Goal: Information Seeking & Learning: Compare options

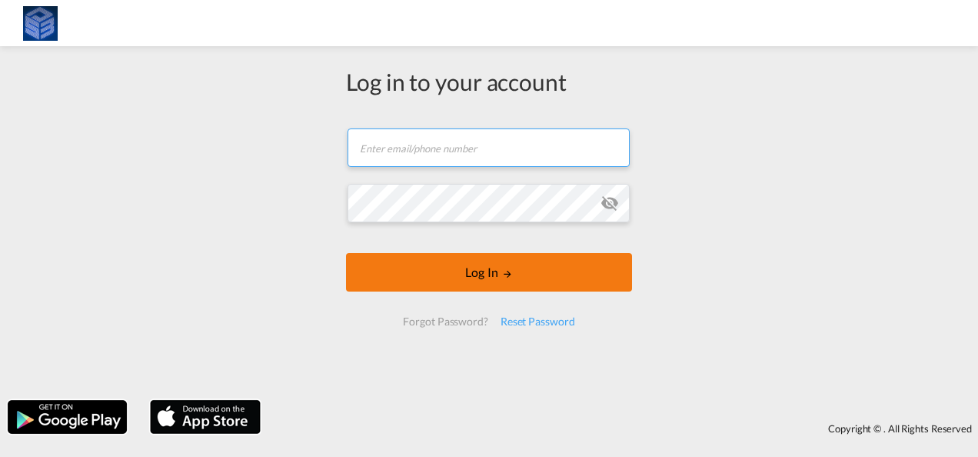
type input "[EMAIL_ADDRESS][DOMAIN_NAME]"
click at [484, 279] on button "Log In" at bounding box center [489, 272] width 286 height 38
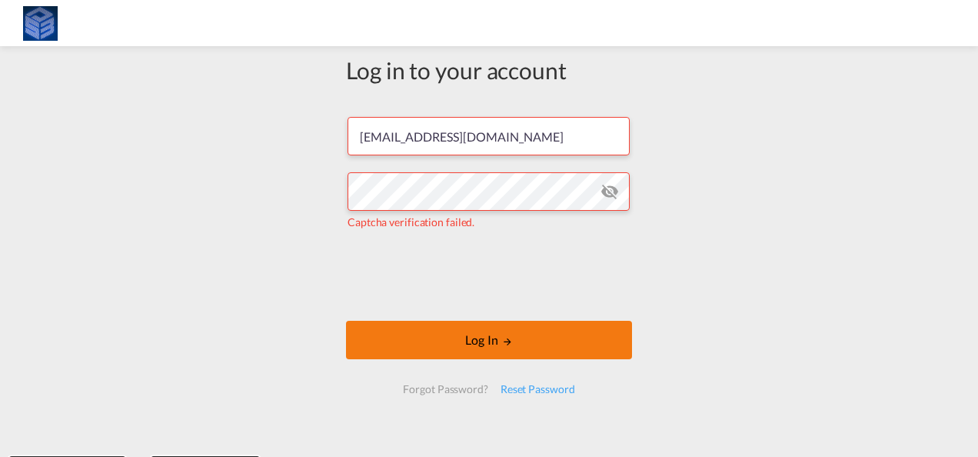
click at [468, 337] on button "Log In" at bounding box center [489, 340] width 286 height 38
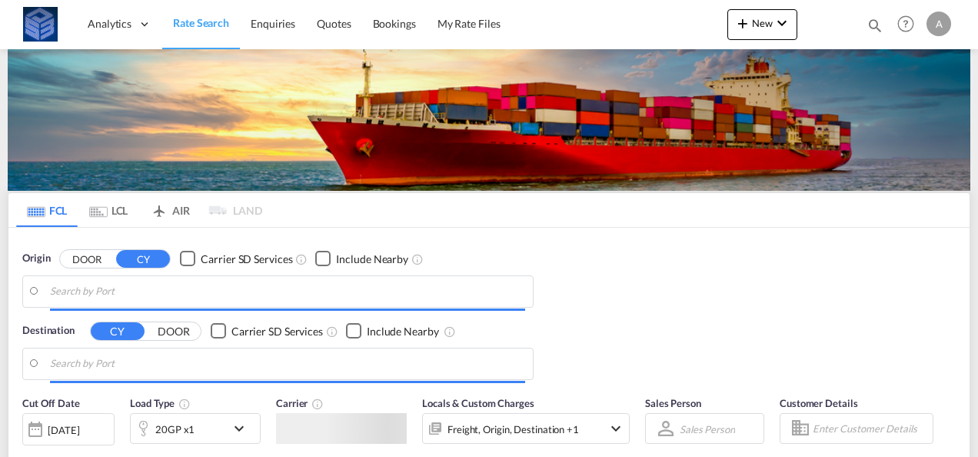
type input "[GEOGRAPHIC_DATA], [GEOGRAPHIC_DATA]"
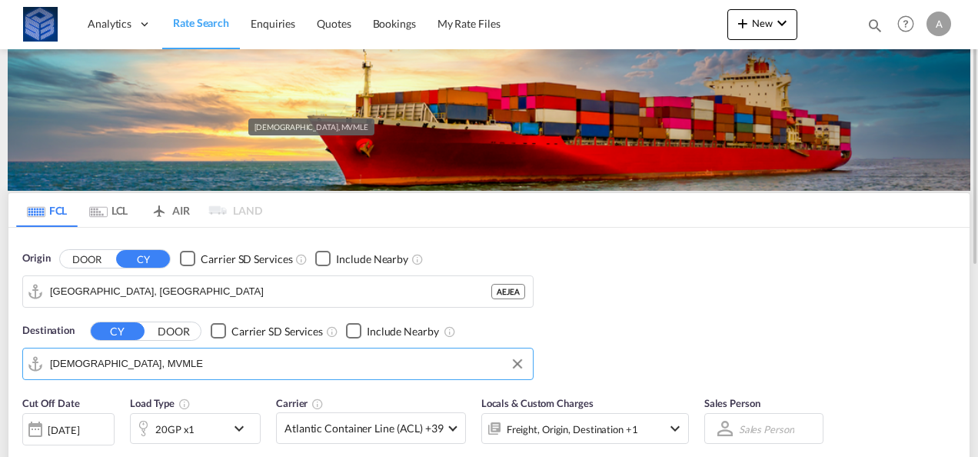
click at [125, 369] on input "[DEMOGRAPHIC_DATA], MVMLE" at bounding box center [287, 363] width 475 height 23
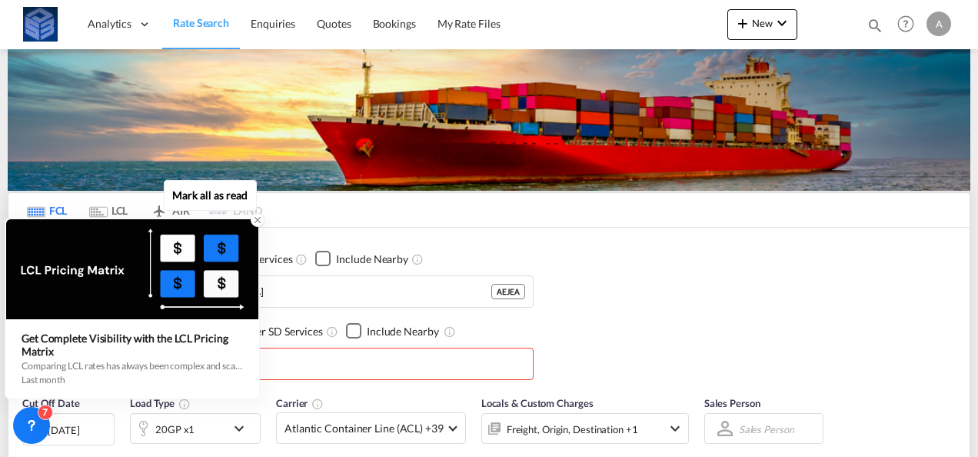
click at [256, 218] on icon at bounding box center [257, 220] width 11 height 11
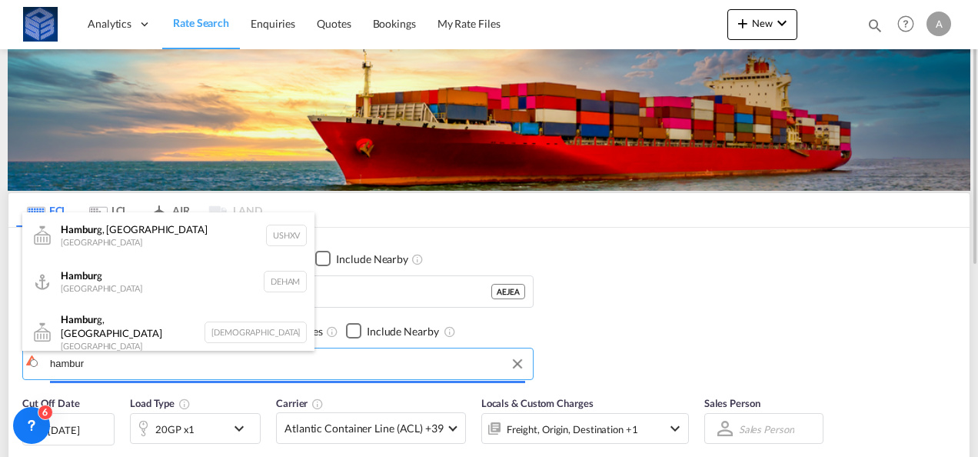
click at [172, 368] on body "Analytics Dashboard Rate Search Enquiries Quotes Bookings" at bounding box center [489, 228] width 978 height 457
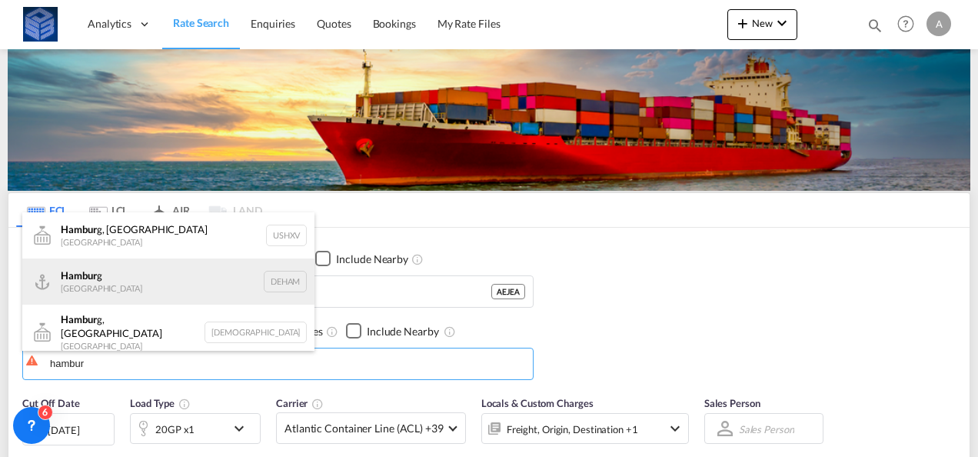
click at [127, 295] on div "Hambur g [GEOGRAPHIC_DATA] [GEOGRAPHIC_DATA]" at bounding box center [168, 281] width 292 height 46
type input "[GEOGRAPHIC_DATA], [GEOGRAPHIC_DATA]"
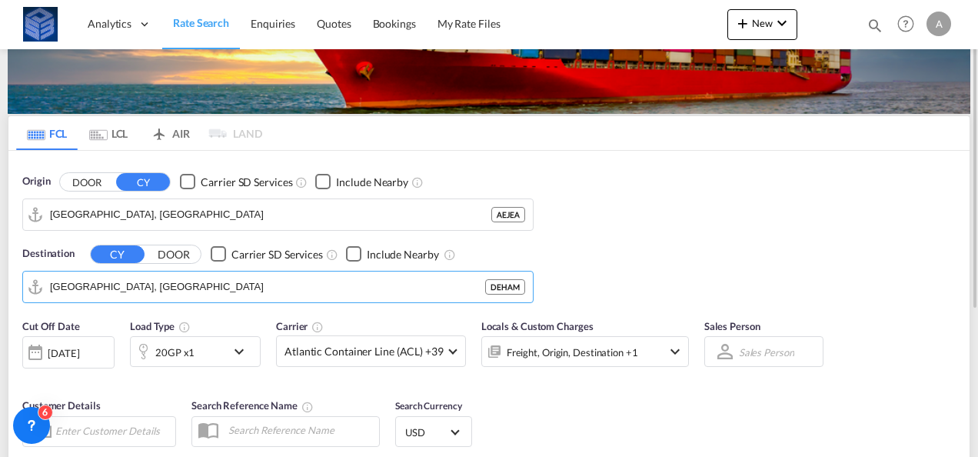
scroll to position [154, 0]
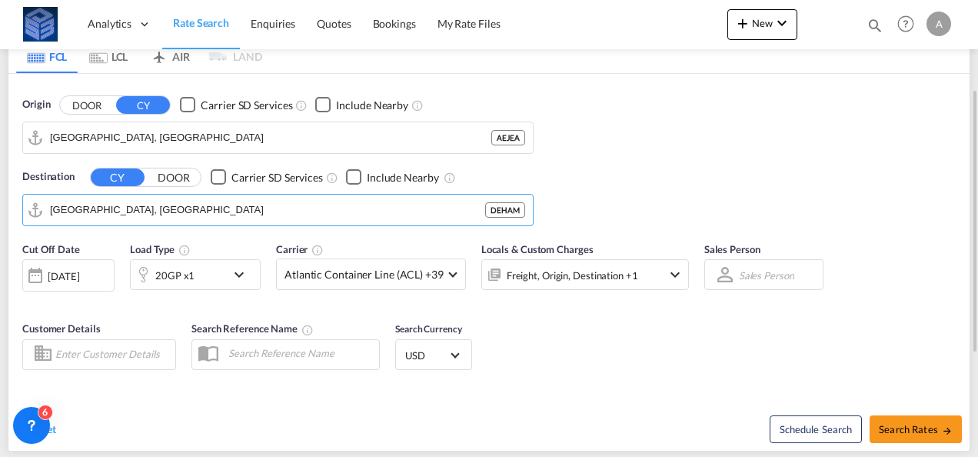
click at [225, 274] on div "20GP x1" at bounding box center [178, 274] width 95 height 31
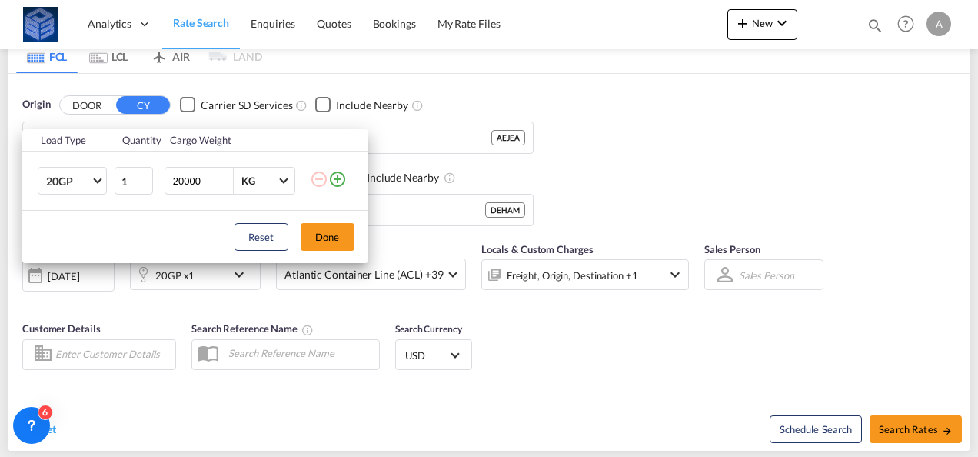
click at [341, 178] on md-icon "icon-plus-circle-outline" at bounding box center [337, 179] width 18 height 18
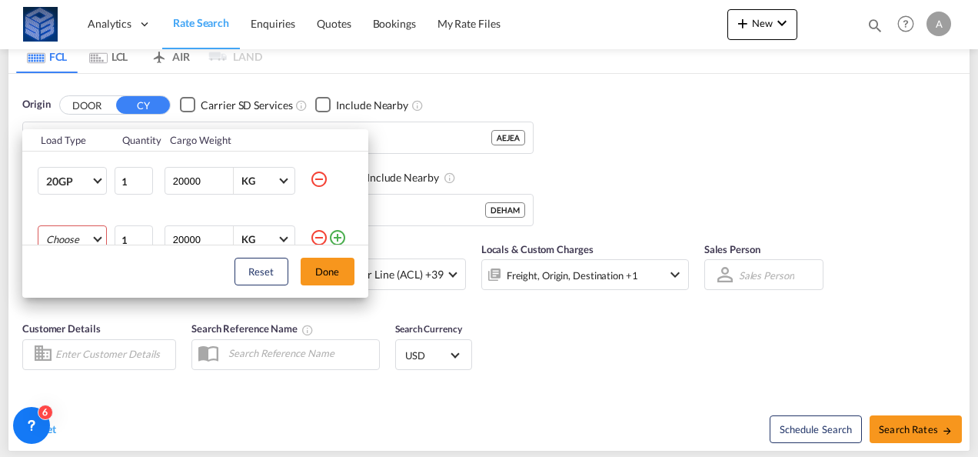
click at [82, 231] on md-select "Choose 20GP 40GP 40HC 45HC 20RE 40RE 40HR 20OT 40OT 20FR 40FR 40NR 20NR 45S 20T…" at bounding box center [72, 239] width 69 height 28
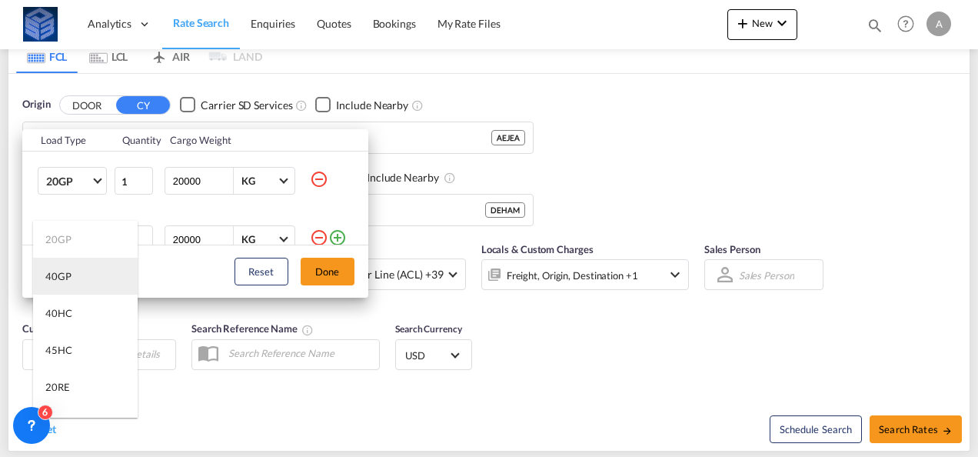
click at [92, 269] on md-option "40GP" at bounding box center [85, 276] width 105 height 37
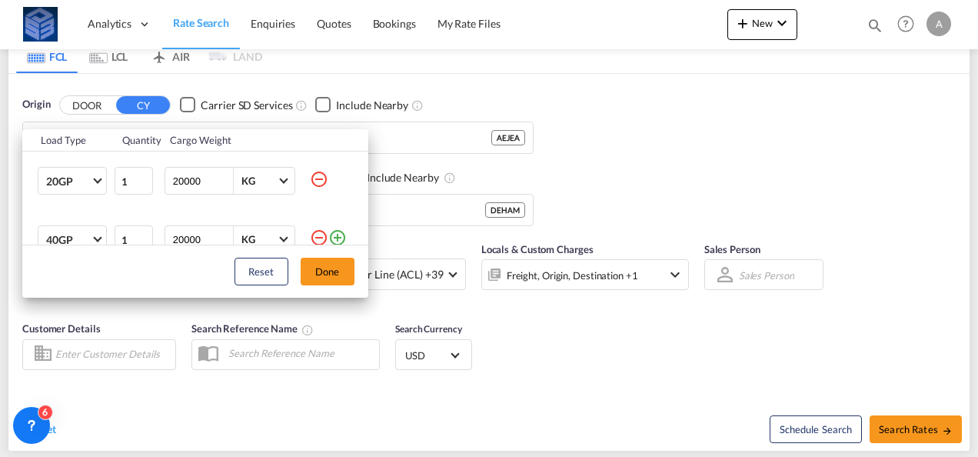
scroll to position [8, 0]
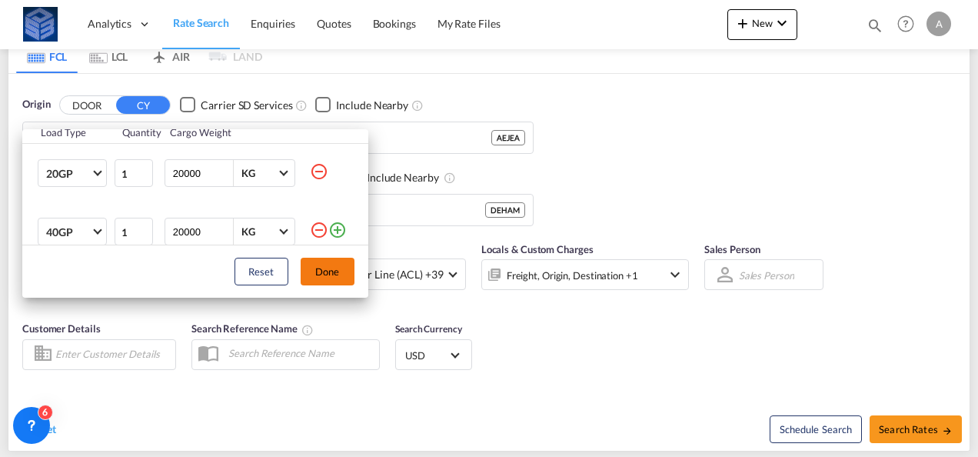
click at [337, 264] on button "Done" at bounding box center [328, 272] width 54 height 28
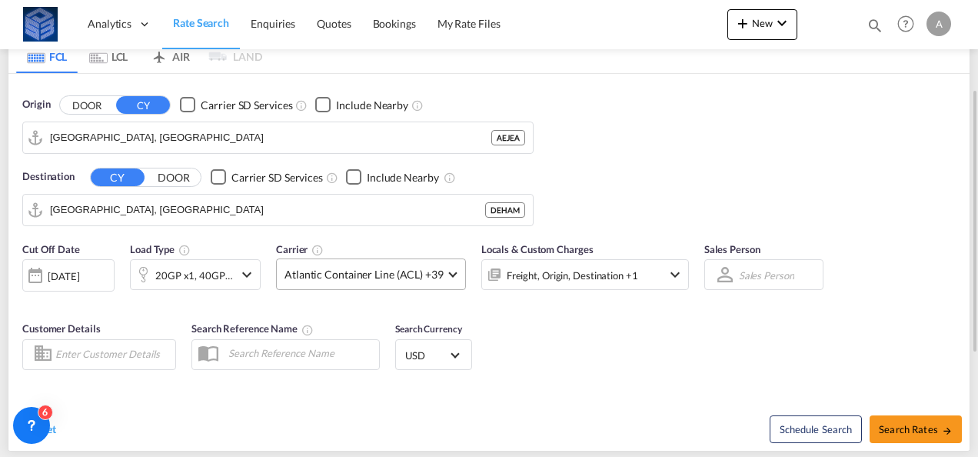
click at [377, 271] on span "Atlantic Container Line (ACL) +39" at bounding box center [363, 274] width 159 height 15
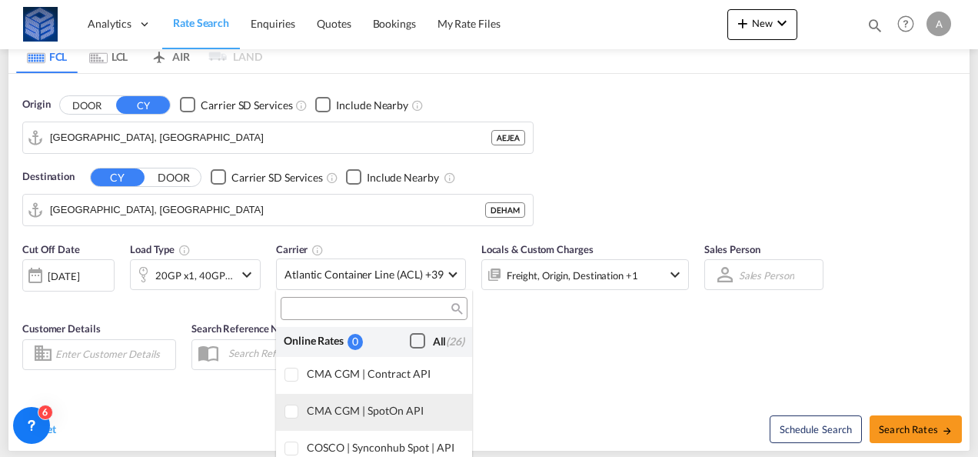
scroll to position [0, 0]
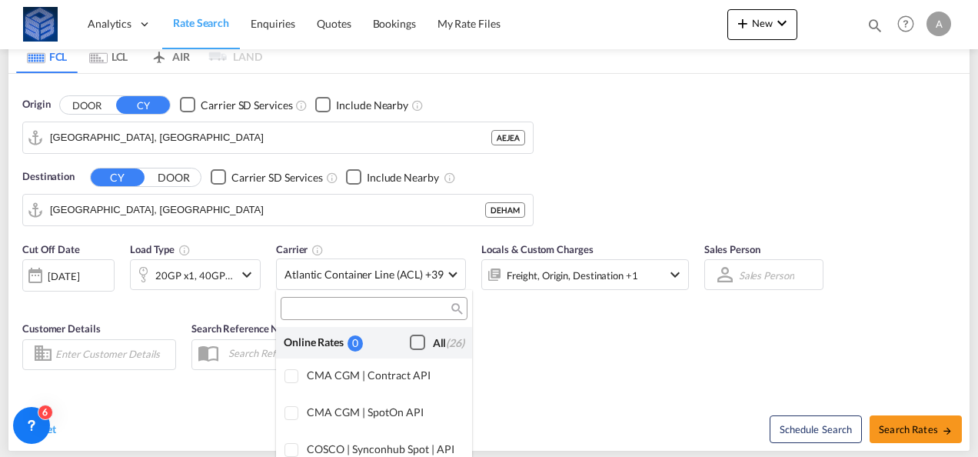
click at [410, 335] on div "Checkbox No Ink" at bounding box center [417, 341] width 15 height 15
click at [608, 340] on md-backdrop at bounding box center [489, 228] width 978 height 457
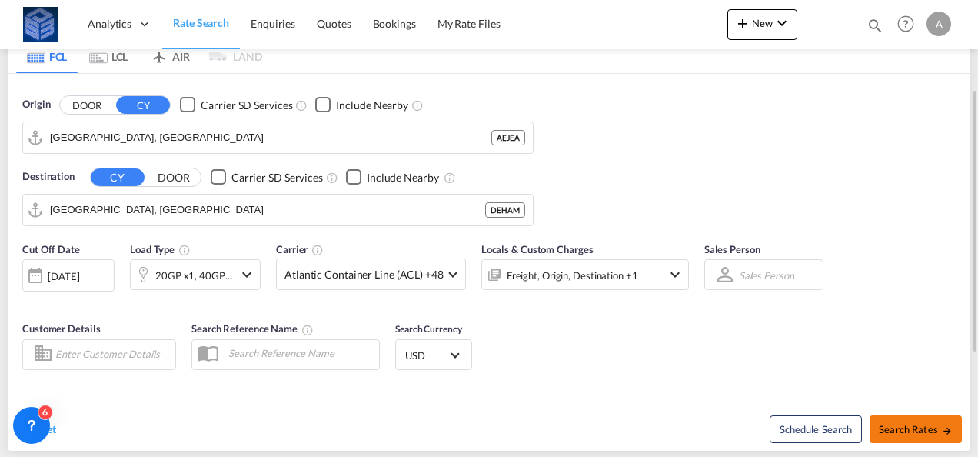
click at [902, 423] on span "Search Rates" at bounding box center [916, 429] width 74 height 12
type input "AEJEA to DEHAM / [DATE]"
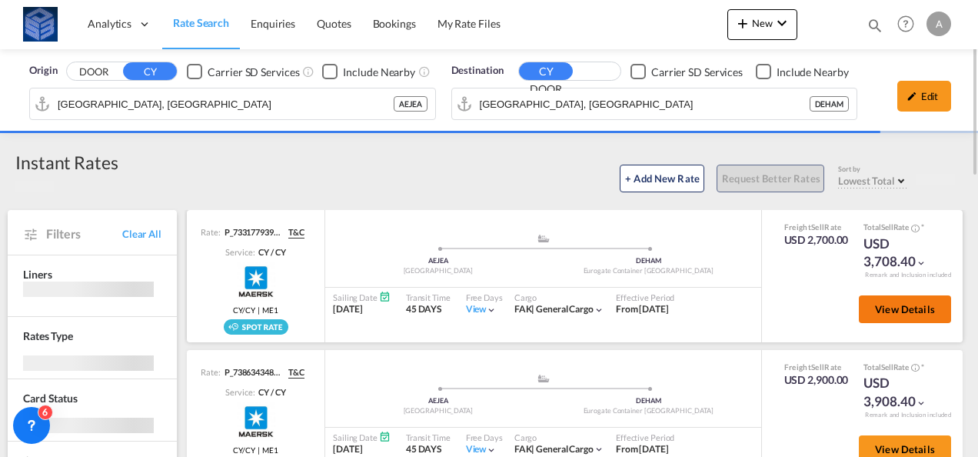
click at [884, 311] on span "View Details" at bounding box center [905, 309] width 60 height 12
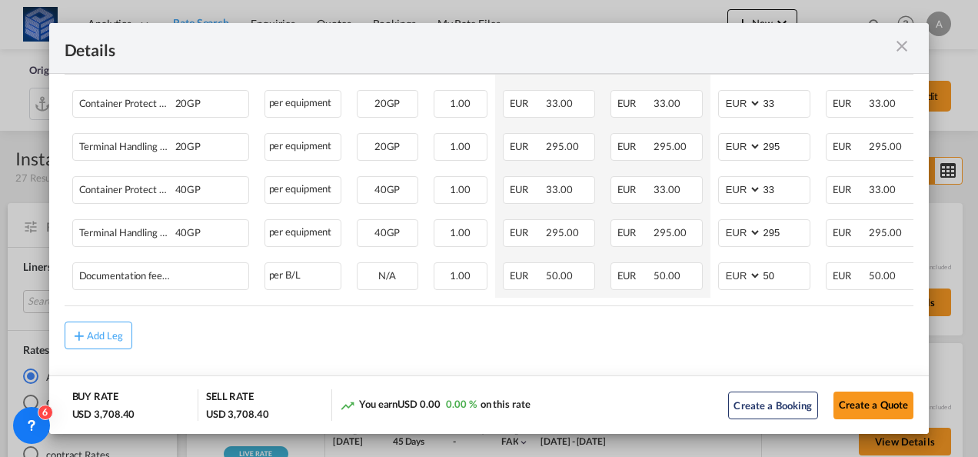
scroll to position [1019, 0]
click at [892, 46] on div "Port of Loading ..." at bounding box center [871, 47] width 85 height 19
click at [900, 45] on md-icon "icon-close m-3 fg-AAA8AD cursor" at bounding box center [902, 46] width 18 height 18
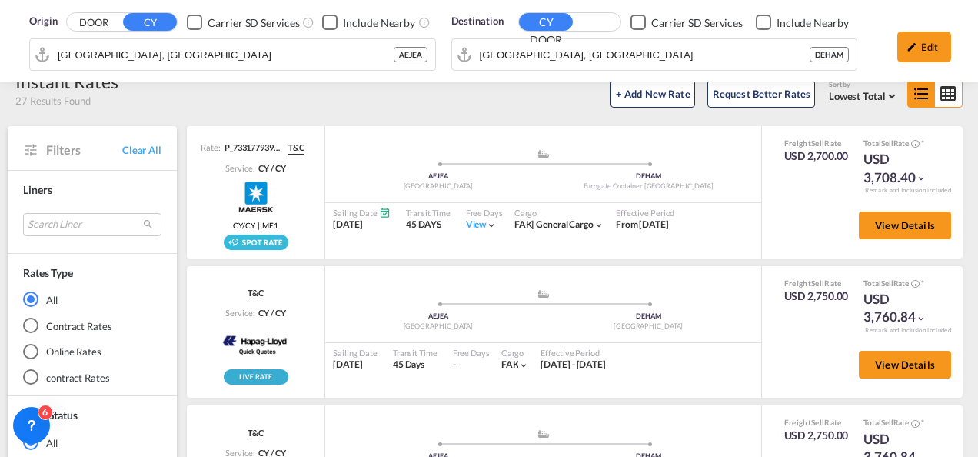
scroll to position [0, 0]
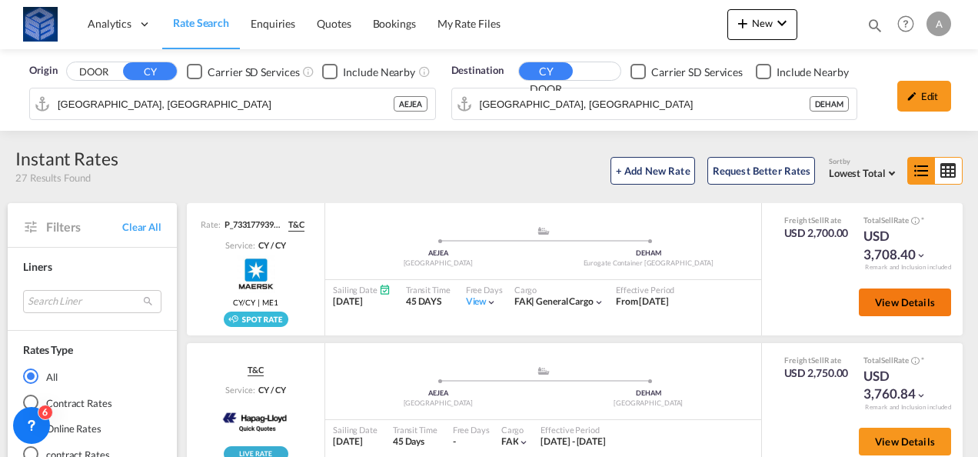
click at [895, 294] on button "View Details" at bounding box center [905, 302] width 92 height 28
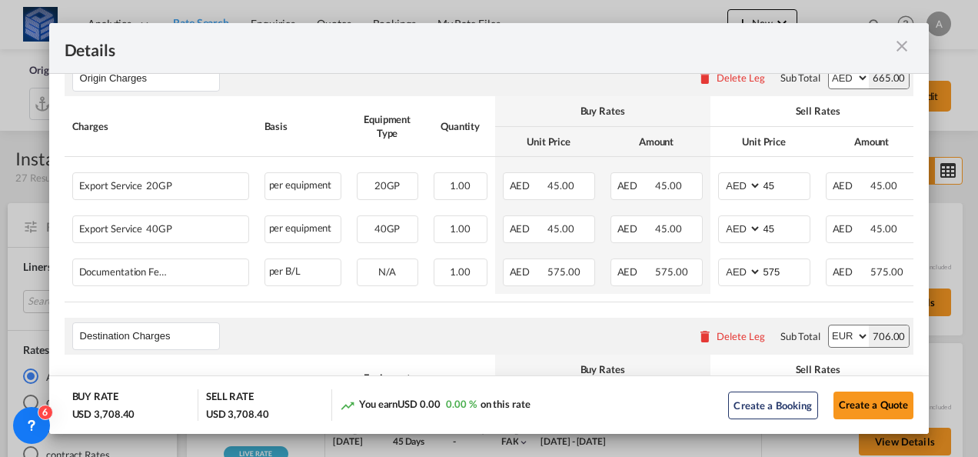
scroll to position [634, 0]
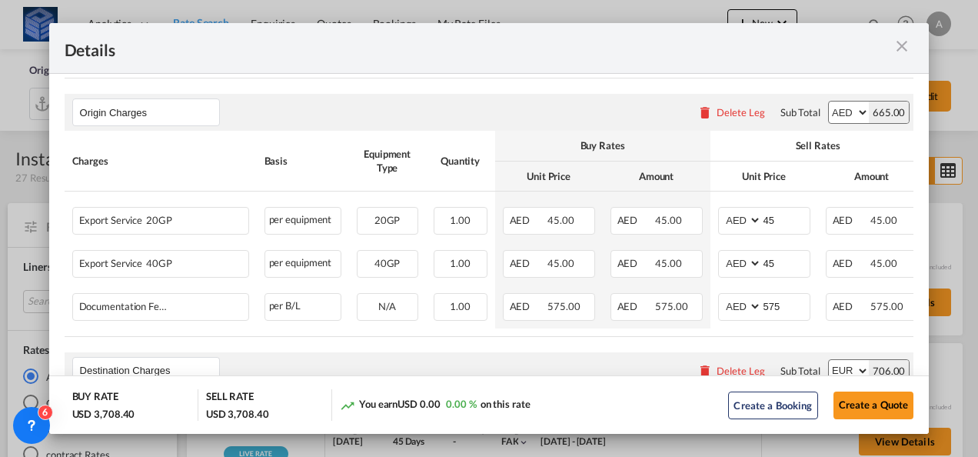
click at [903, 46] on md-icon "icon-close m-3 fg-AAA8AD cursor" at bounding box center [902, 46] width 18 height 18
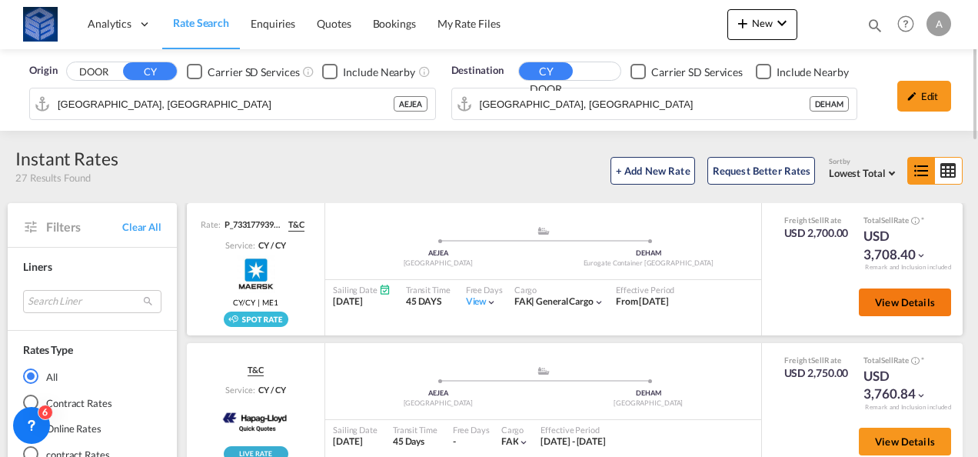
click at [875, 296] on span "View Details" at bounding box center [905, 302] width 60 height 12
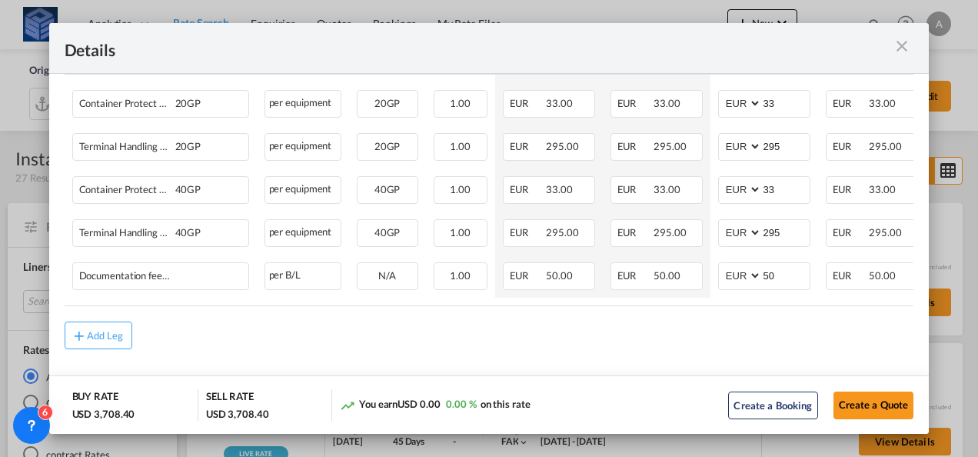
scroll to position [1019, 0]
click at [900, 43] on md-icon "icon-close m-3 fg-AAA8AD cursor" at bounding box center [902, 46] width 18 height 18
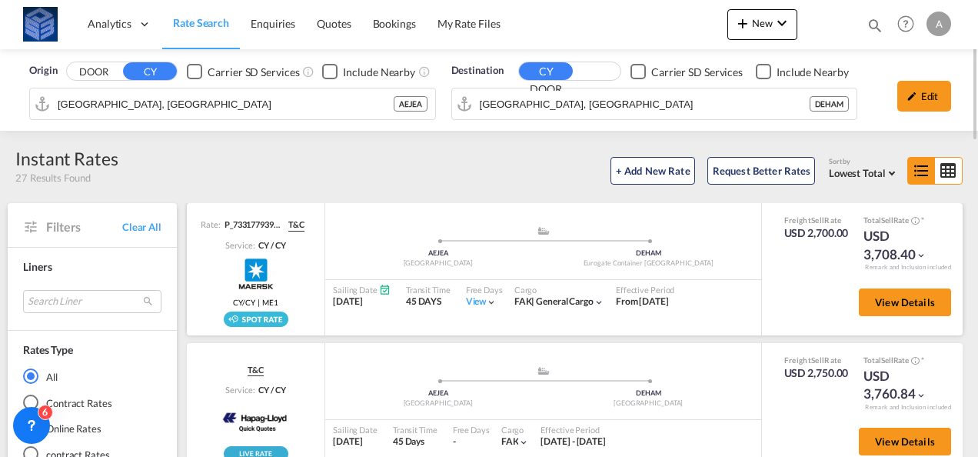
click at [472, 300] on div "View" at bounding box center [482, 301] width 32 height 13
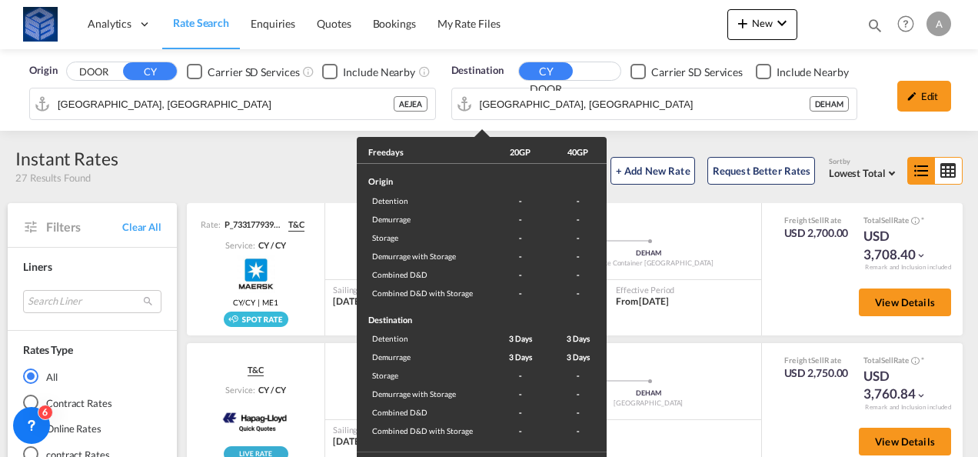
click at [657, 351] on div "Freedays 20GP 40GP Origin Detention - - Demurrage - - Storage - - Demurrage wit…" at bounding box center [489, 228] width 978 height 457
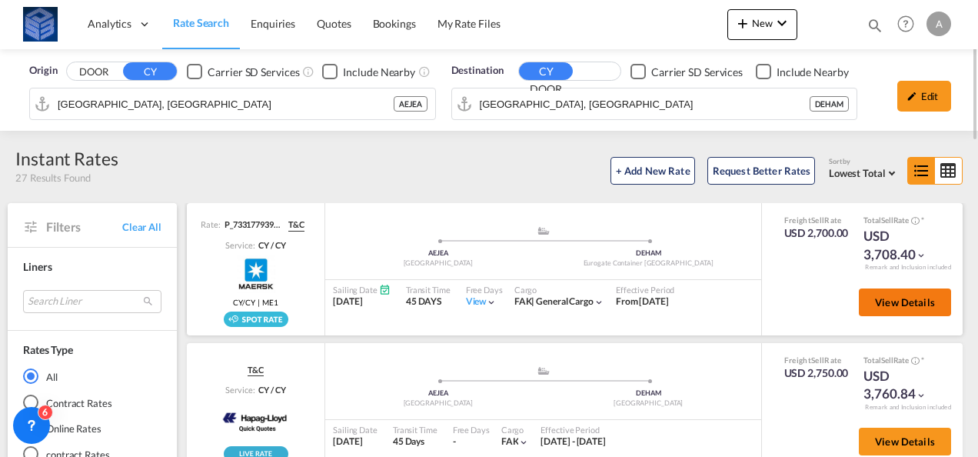
click at [875, 306] on span "View Details" at bounding box center [905, 302] width 60 height 12
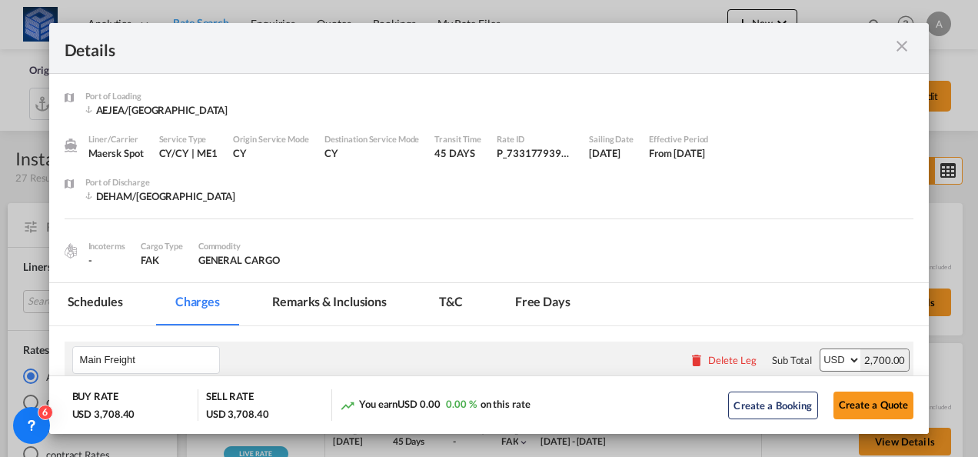
click at [328, 296] on md-tab-item "Remarks & Inclusions" at bounding box center [329, 304] width 151 height 42
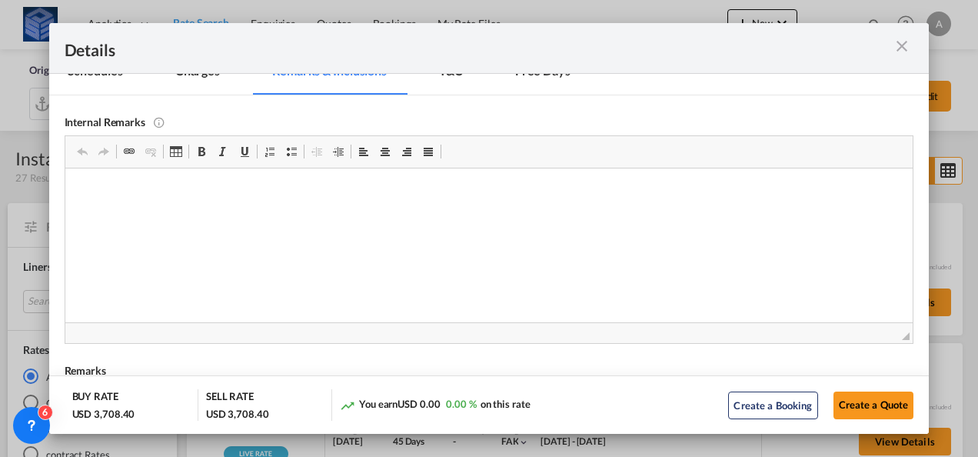
scroll to position [0, 0]
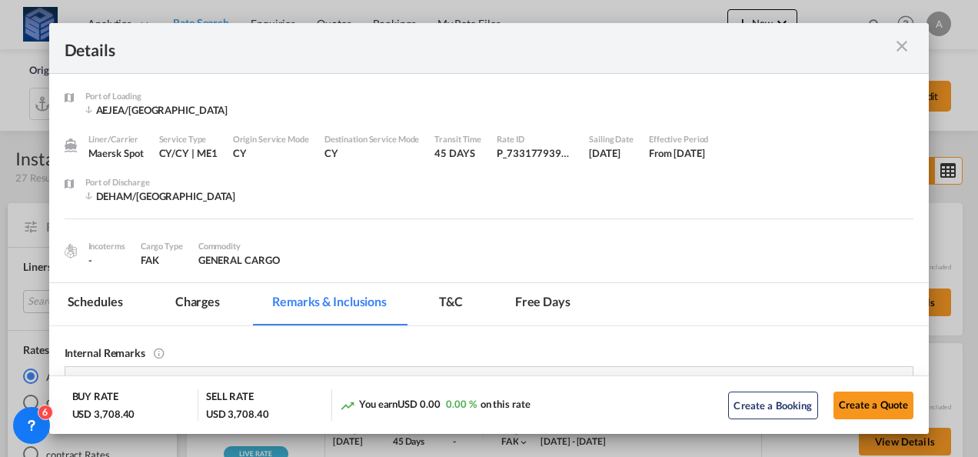
click at [443, 295] on md-tab-item "T&C" at bounding box center [451, 304] width 61 height 42
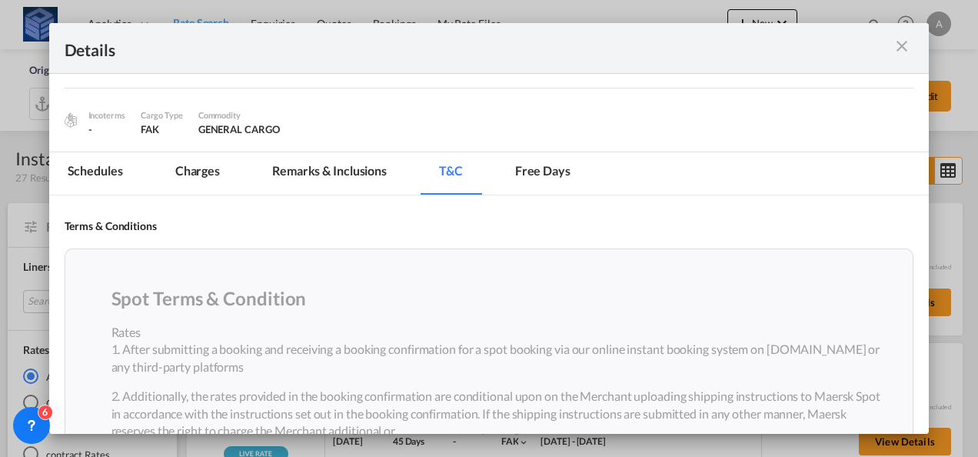
scroll to position [77, 0]
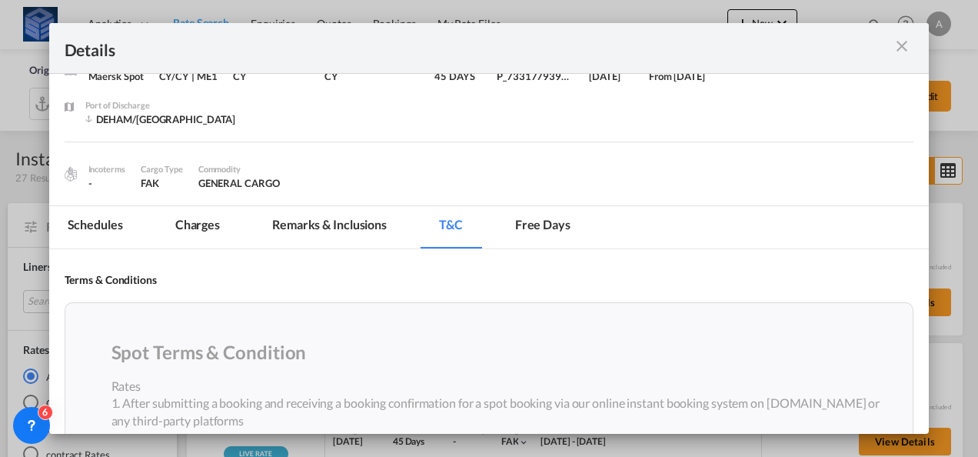
click at [532, 224] on md-tab-item "Free days" at bounding box center [543, 227] width 92 height 42
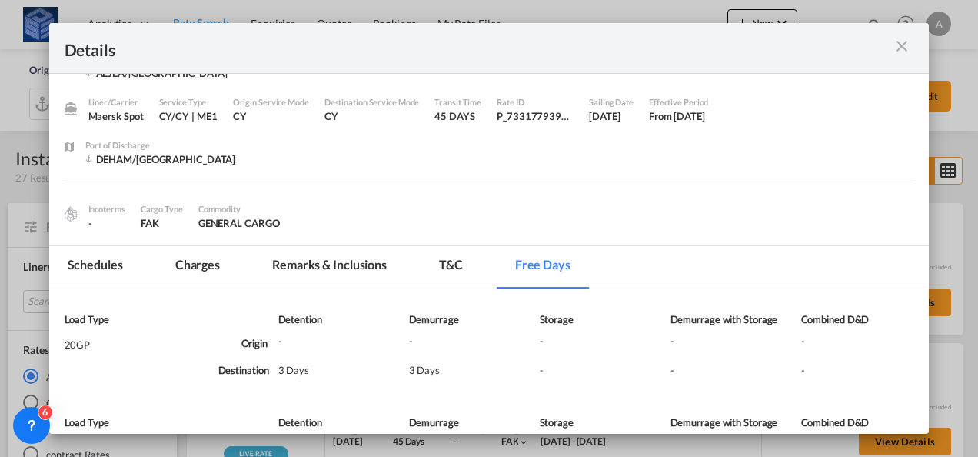
scroll to position [0, 0]
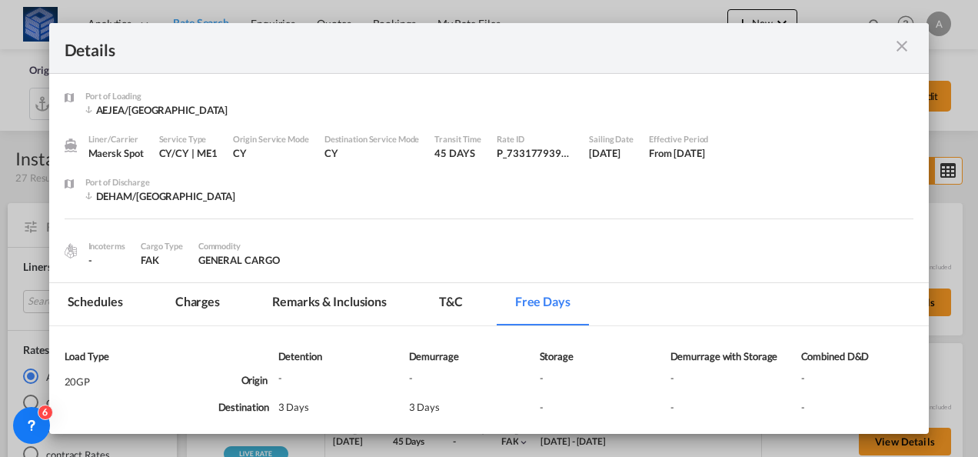
click at [913, 49] on div "Port of ..." at bounding box center [871, 47] width 85 height 19
click at [896, 48] on md-icon "icon-close m-3 fg-AAA8AD cursor" at bounding box center [902, 46] width 18 height 18
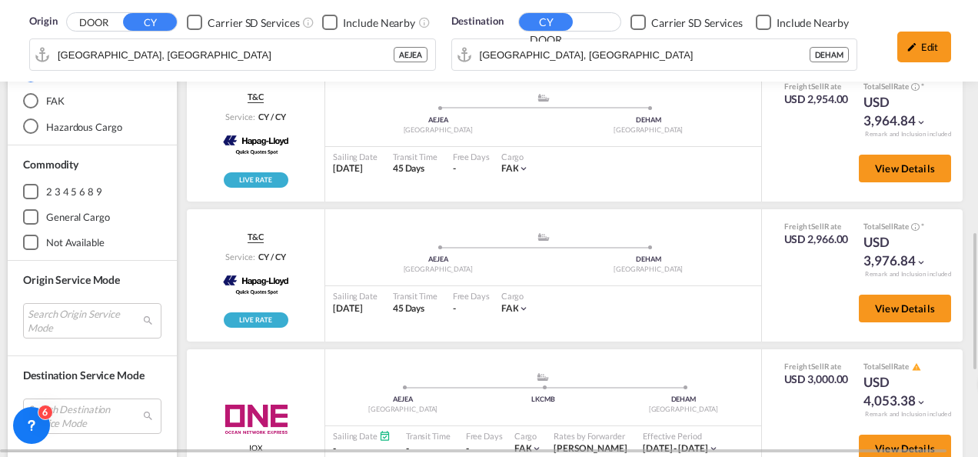
scroll to position [923, 0]
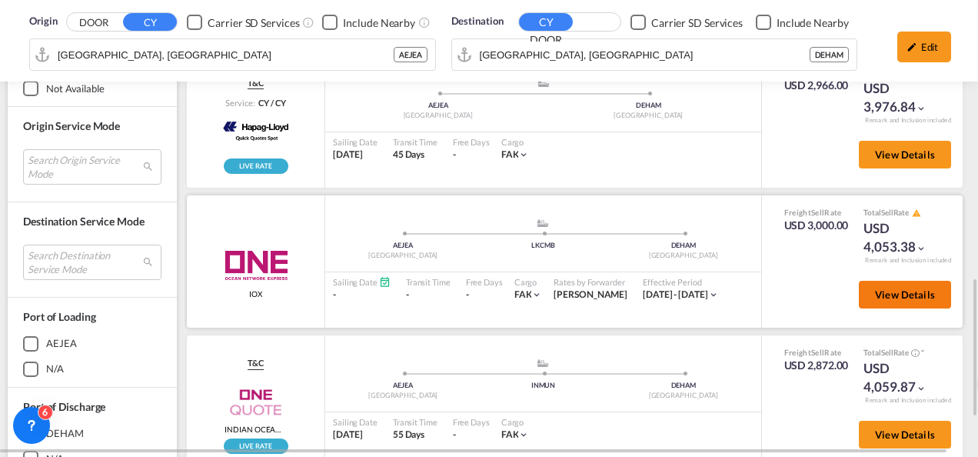
click at [875, 294] on span "View Details" at bounding box center [905, 294] width 60 height 12
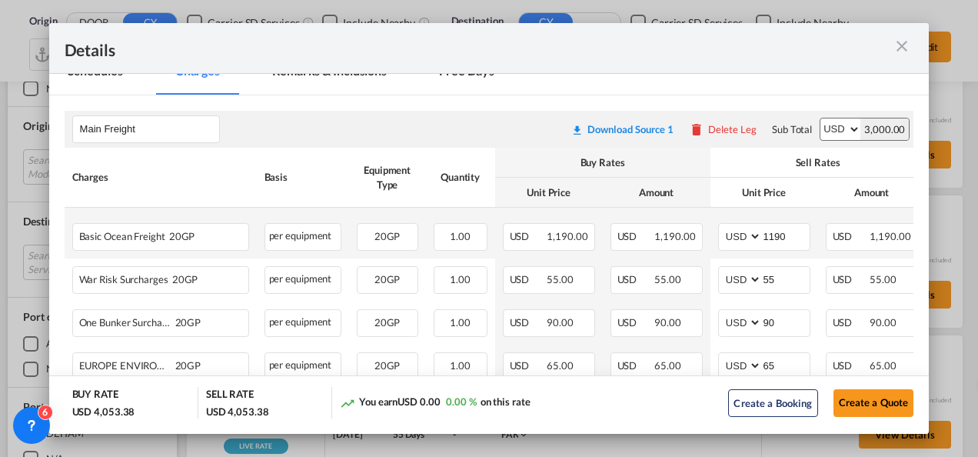
scroll to position [308, 0]
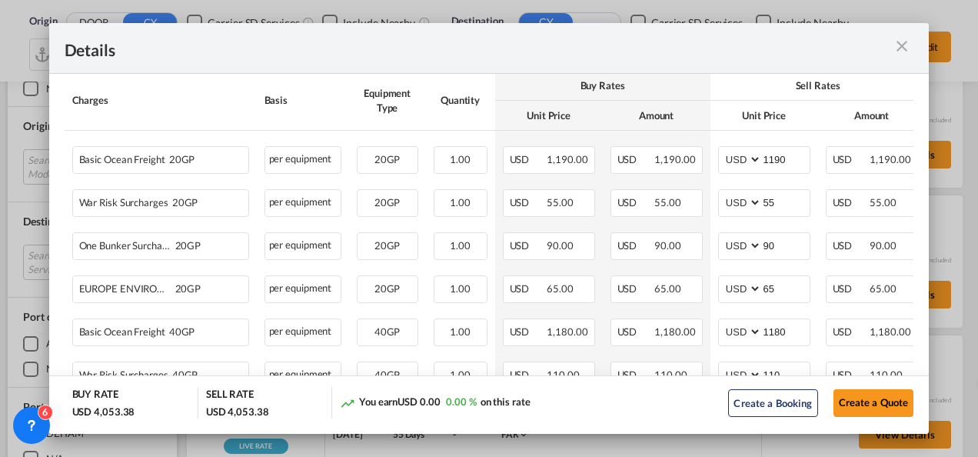
click at [901, 51] on md-icon "icon-close m-3 fg-AAA8AD cursor" at bounding box center [902, 46] width 18 height 18
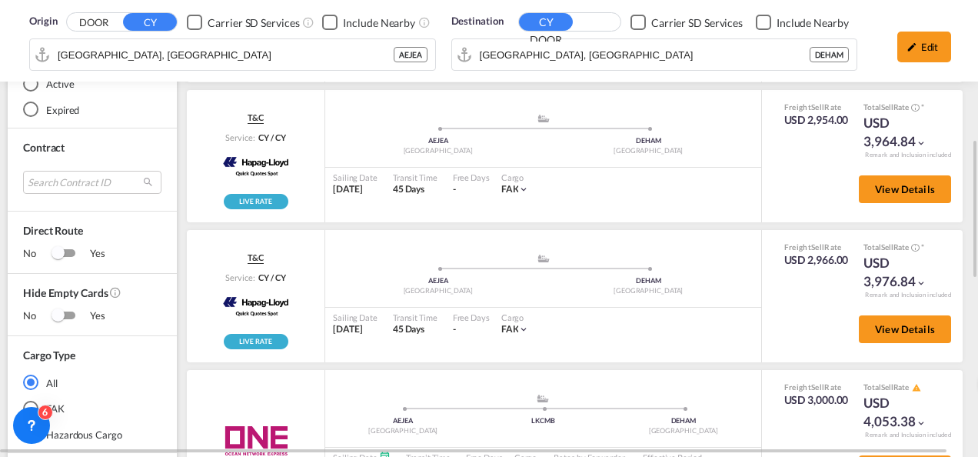
scroll to position [538, 0]
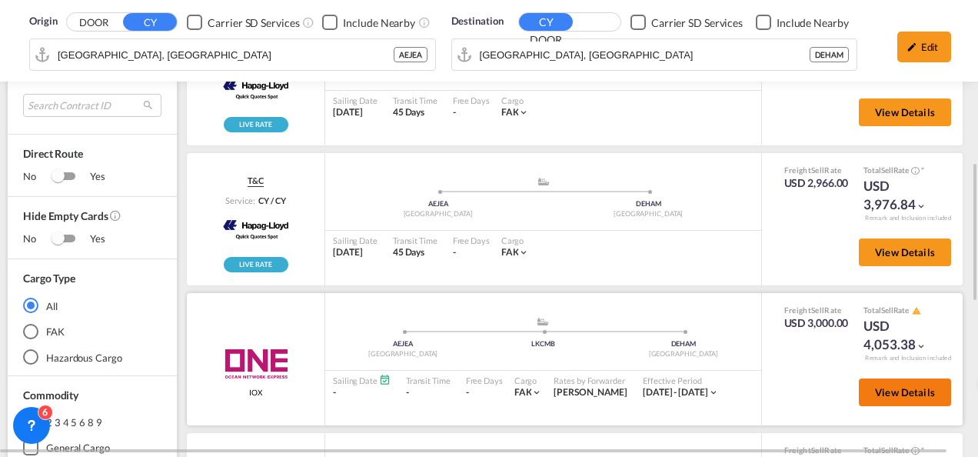
click at [903, 386] on span "View Details" at bounding box center [905, 392] width 60 height 12
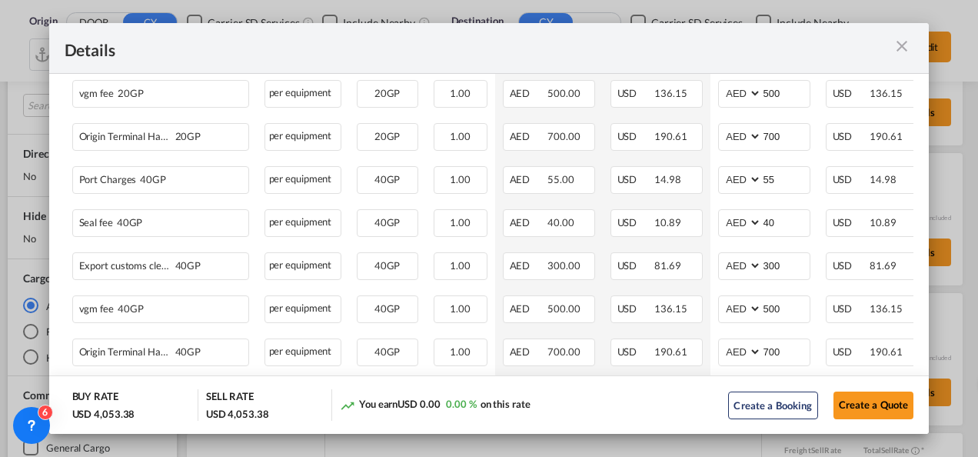
scroll to position [1076, 0]
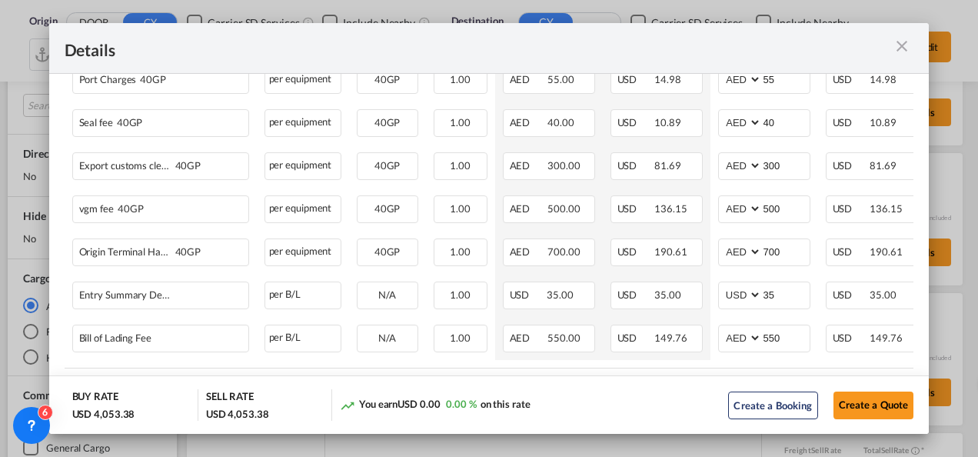
click at [906, 43] on md-icon "icon-close m-3 fg-AAA8AD cursor" at bounding box center [902, 46] width 18 height 18
